Goal: Task Accomplishment & Management: Complete application form

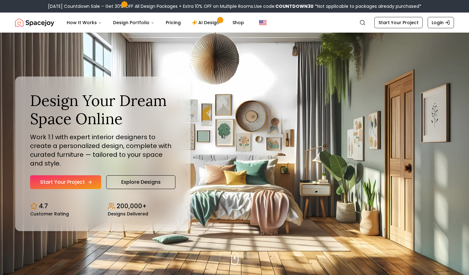
click at [69, 175] on link "Start Your Project" at bounding box center [65, 182] width 71 height 14
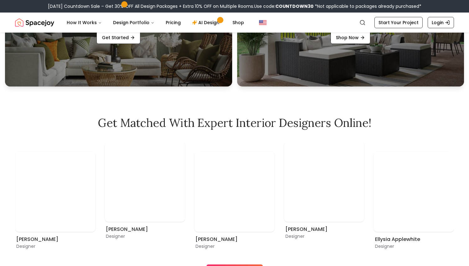
scroll to position [312, 0]
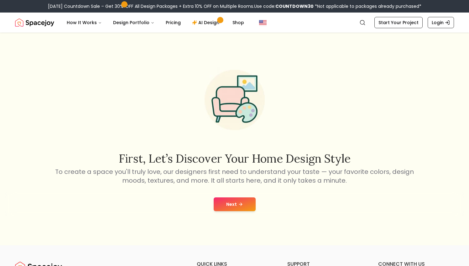
click at [239, 204] on icon at bounding box center [240, 204] width 3 height 0
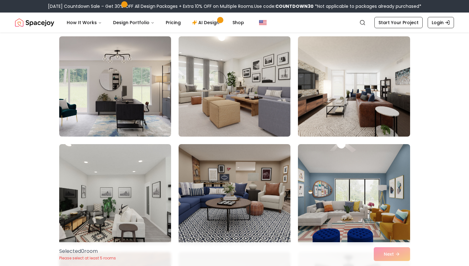
scroll to position [692, 0]
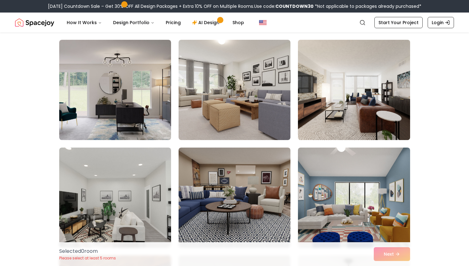
click at [340, 105] on img at bounding box center [353, 89] width 117 height 105
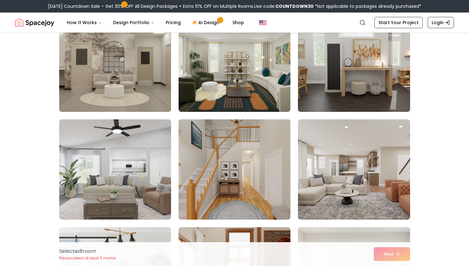
scroll to position [1195, 0]
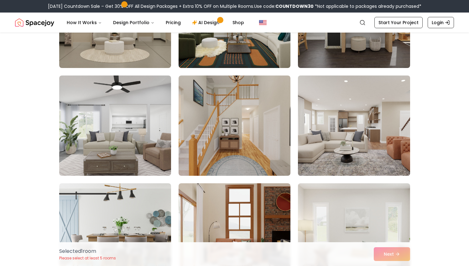
click at [361, 142] on img at bounding box center [353, 125] width 117 height 105
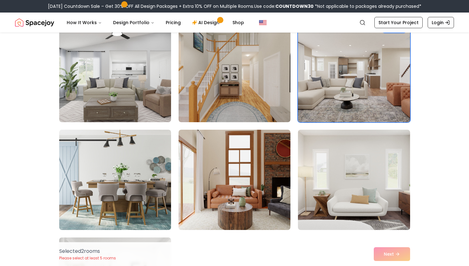
scroll to position [1250, 0]
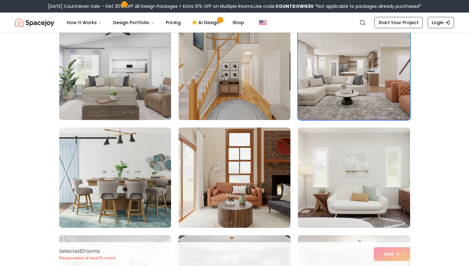
click at [106, 100] on img at bounding box center [114, 69] width 117 height 105
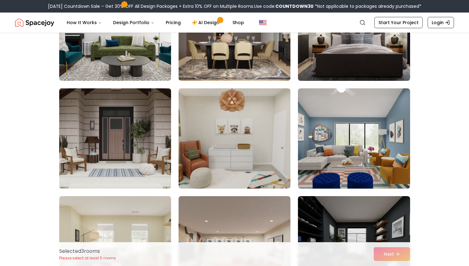
scroll to position [1510, 0]
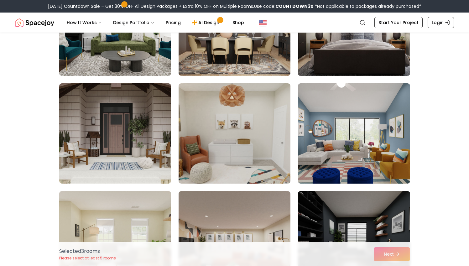
click at [361, 54] on img at bounding box center [353, 25] width 117 height 105
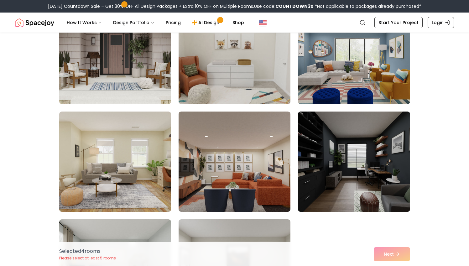
scroll to position [1597, 0]
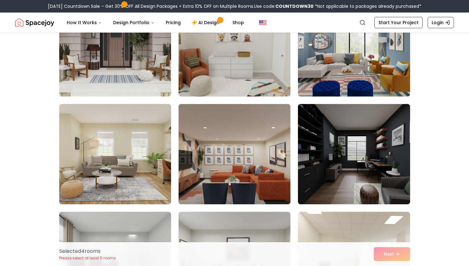
click at [224, 175] on img at bounding box center [234, 153] width 117 height 105
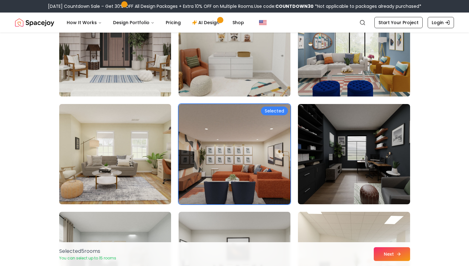
click at [382, 250] on button "Next" at bounding box center [392, 254] width 36 height 14
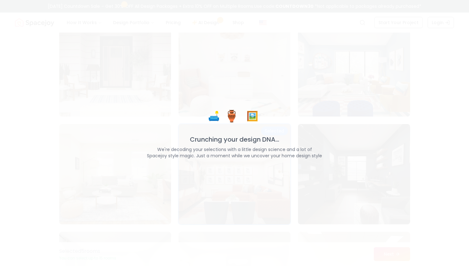
click at [196, 0] on div "🛋️ 🏺 🖼️ Crunching your design DNA... We're decoding your selections with a litt…" at bounding box center [234, 133] width 469 height 266
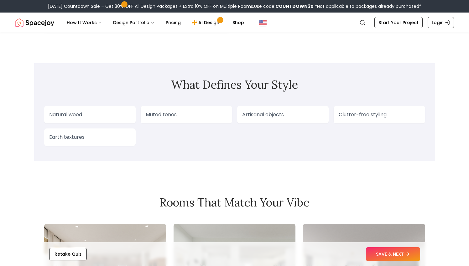
scroll to position [497, 0]
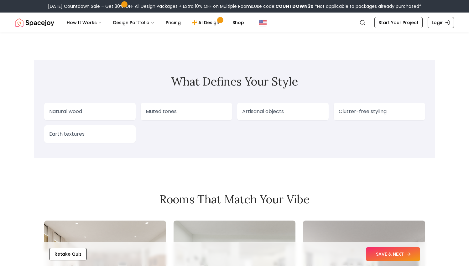
click at [380, 253] on button "SAVE & NEXT" at bounding box center [393, 254] width 54 height 14
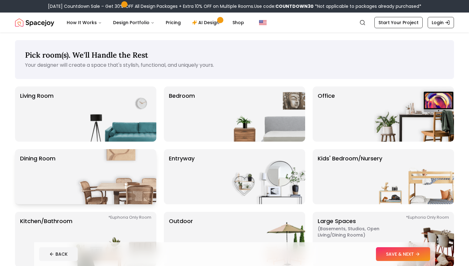
click at [108, 174] on img at bounding box center [116, 176] width 80 height 55
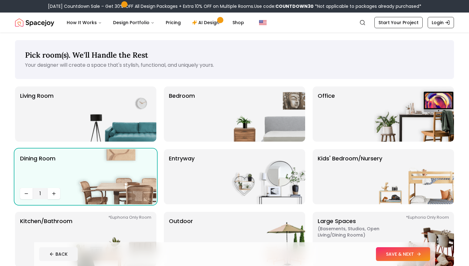
click at [396, 252] on button "SAVE & NEXT" at bounding box center [403, 254] width 54 height 14
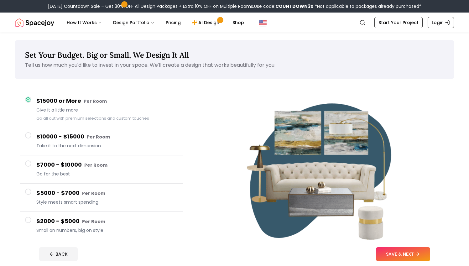
scroll to position [21, 0]
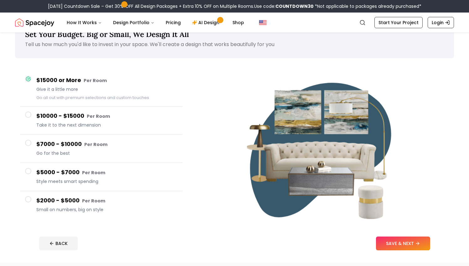
click at [96, 208] on span "Small on numbers, big on style" at bounding box center [106, 209] width 141 height 6
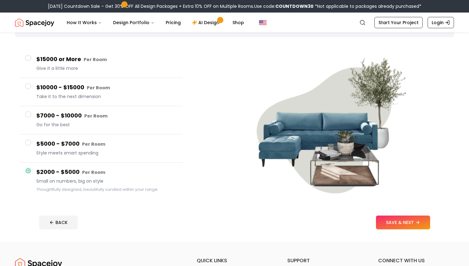
scroll to position [42, 0]
click at [411, 219] on button "SAVE & NEXT" at bounding box center [403, 222] width 54 height 14
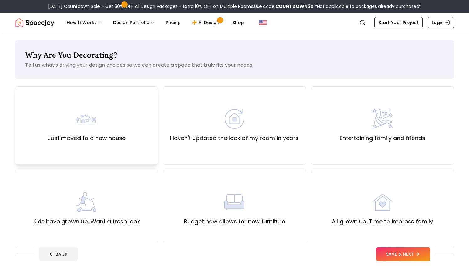
click at [81, 141] on label "Just moved to a new house" at bounding box center [87, 138] width 78 height 9
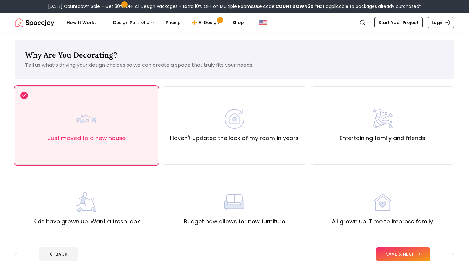
click at [390, 250] on button "SAVE & NEXT" at bounding box center [403, 254] width 54 height 14
